Goal: Leave review/rating: Leave review/rating

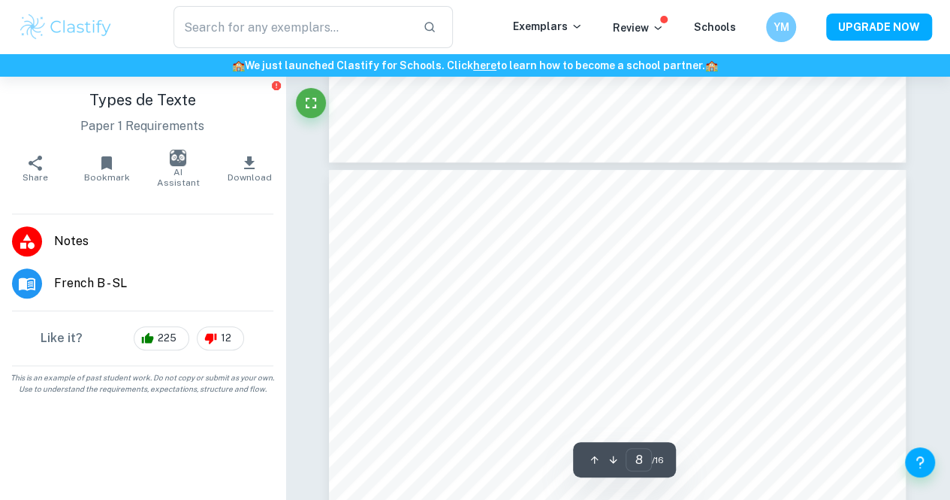
scroll to position [5946, 0]
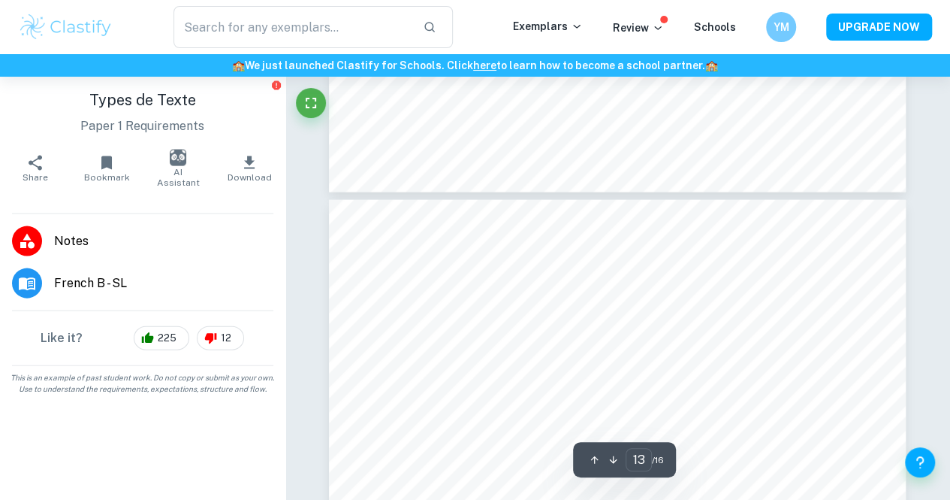
type input "12"
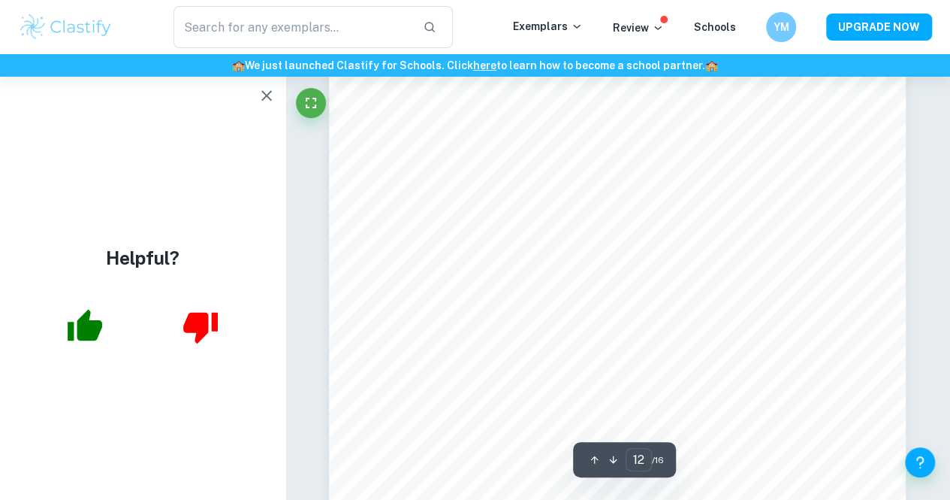
scroll to position [9416, 0]
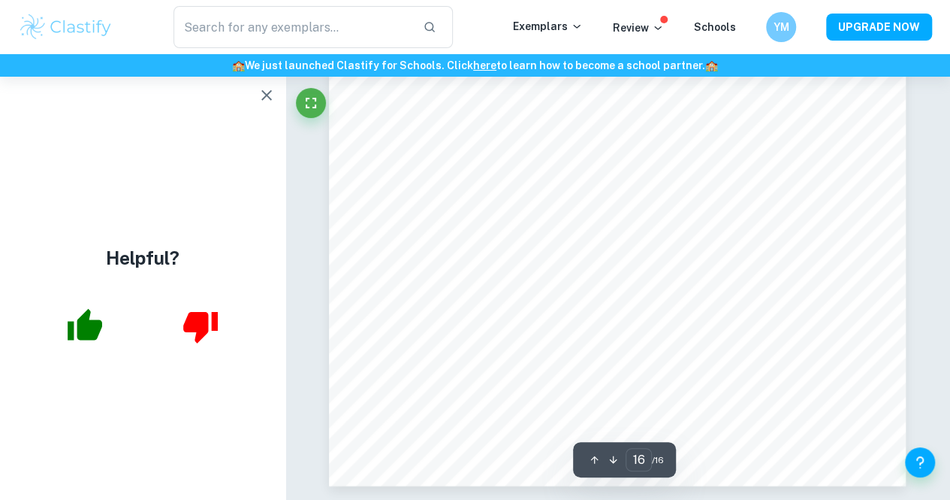
scroll to position [13147, 0]
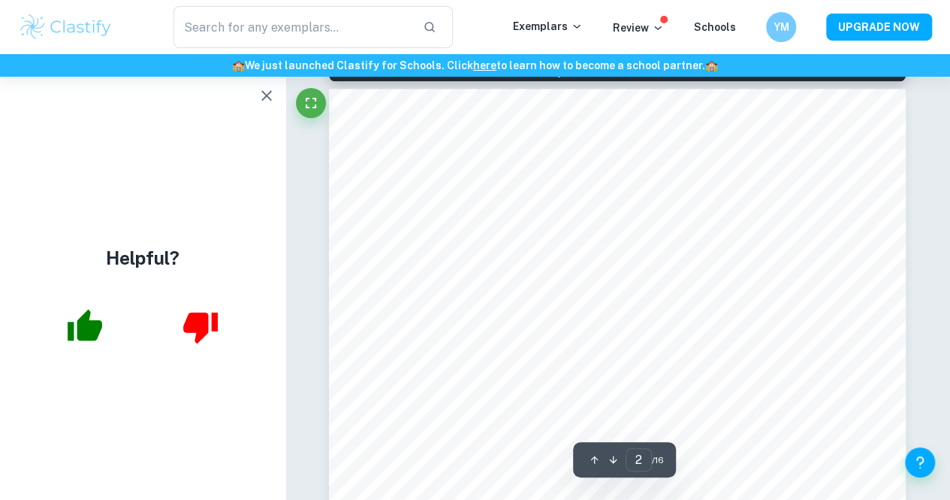
type input "1"
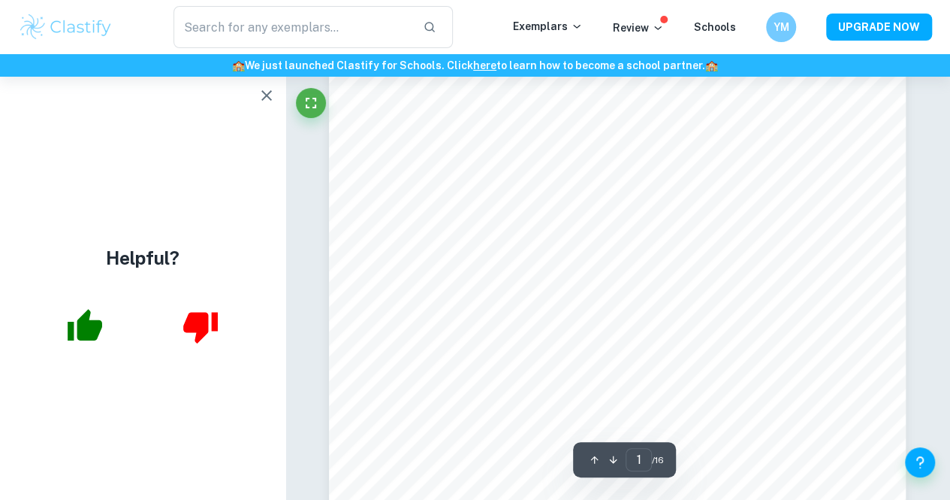
scroll to position [158, 0]
